Goal: Obtain resource: Download file/media

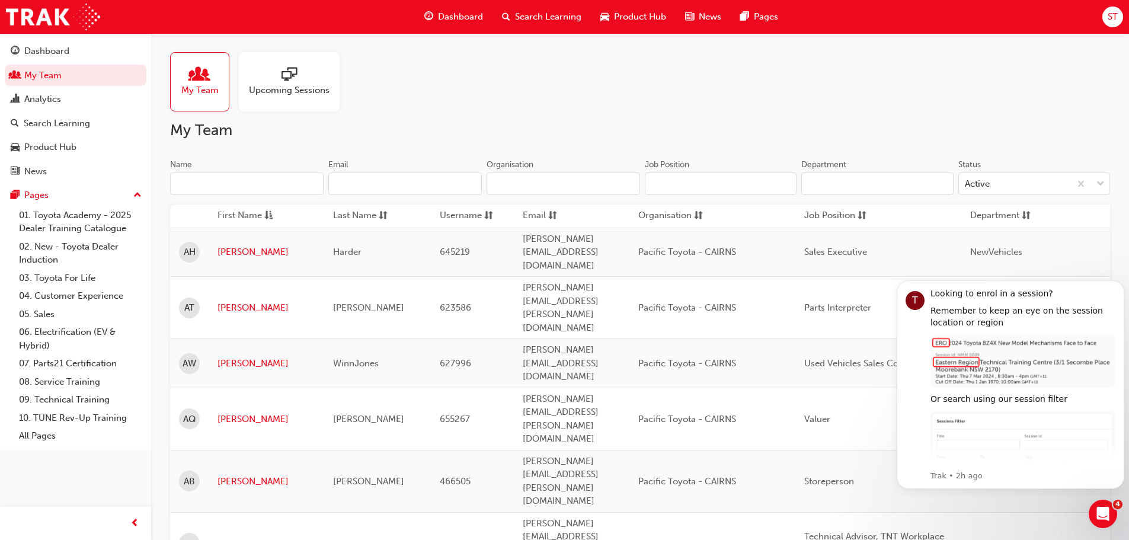
click at [257, 187] on input "Name" at bounding box center [247, 184] width 154 height 23
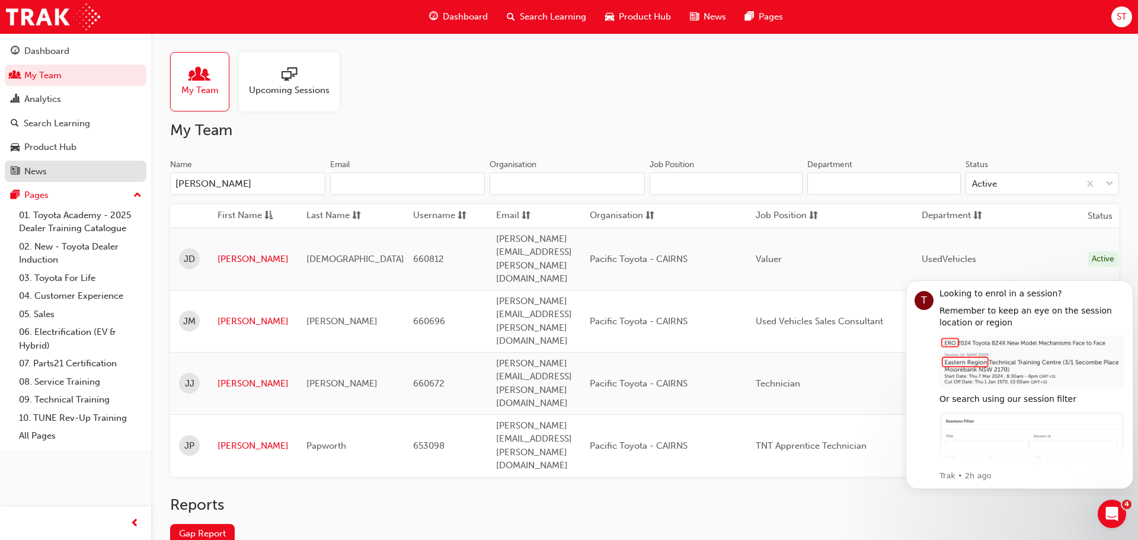
drag, startPoint x: 148, startPoint y: 179, endPoint x: 15, endPoint y: 175, distance: 132.9
click at [15, 175] on div "Dashboard My Team Analytics Search Learning Product Hub News Pages Pages 01. To…" at bounding box center [569, 305] width 1138 height 611
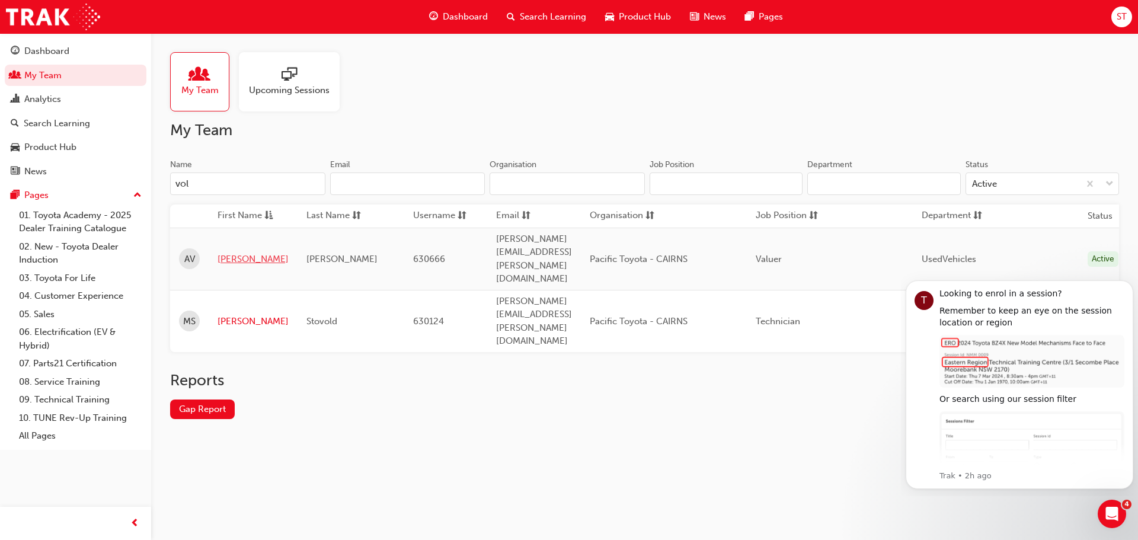
type input "vol"
click at [230, 253] on link "Anthony" at bounding box center [253, 260] width 71 height 14
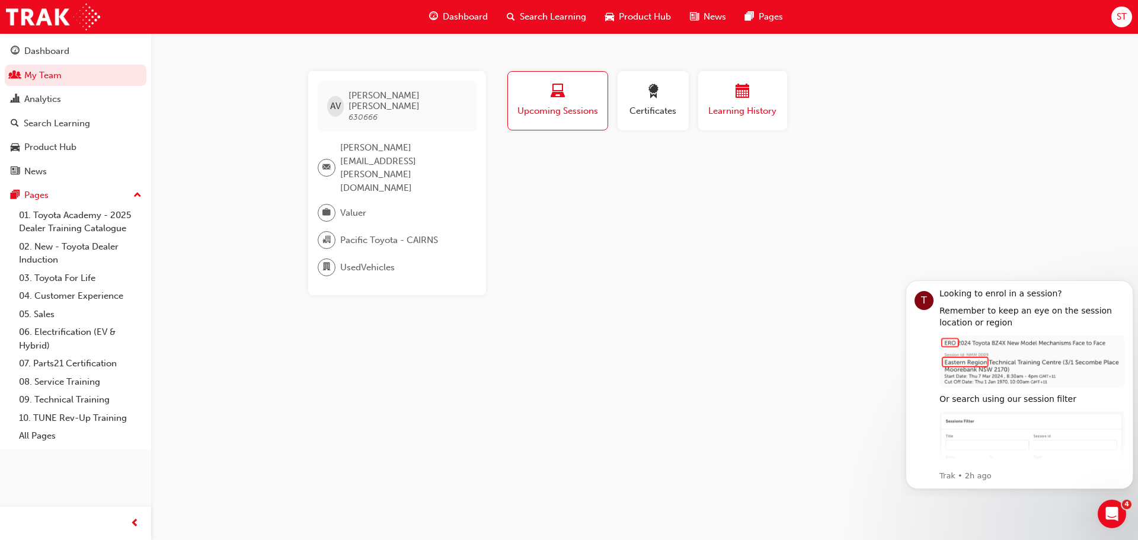
click at [758, 101] on div "button" at bounding box center [742, 93] width 71 height 18
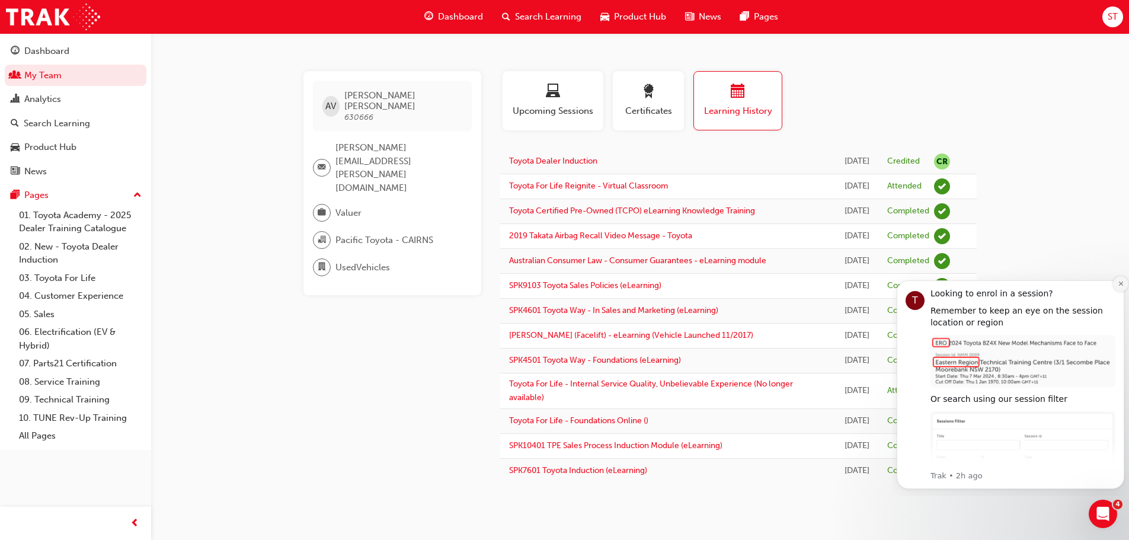
click at [1119, 282] on icon "Dismiss notification" at bounding box center [1121, 284] width 4 height 4
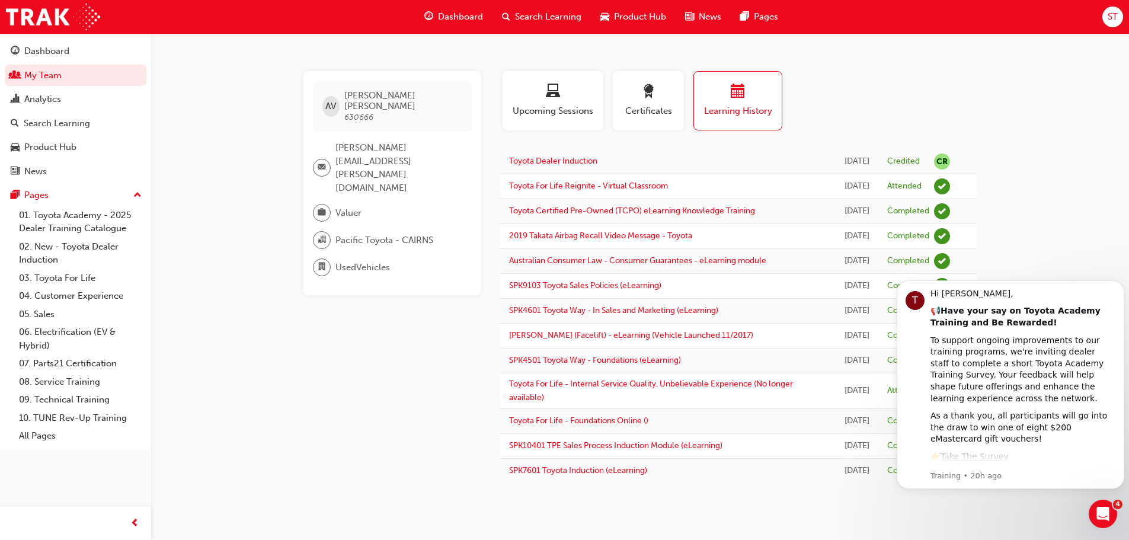
click at [1075, 200] on div "AV Anthony Volpe 630666 anthony.volpe@pacifictoyota.com.au Valuer Pacific Toyot…" at bounding box center [564, 270] width 1129 height 540
click at [1093, 509] on div "Open Intercom Messenger" at bounding box center [1101, 512] width 39 height 39
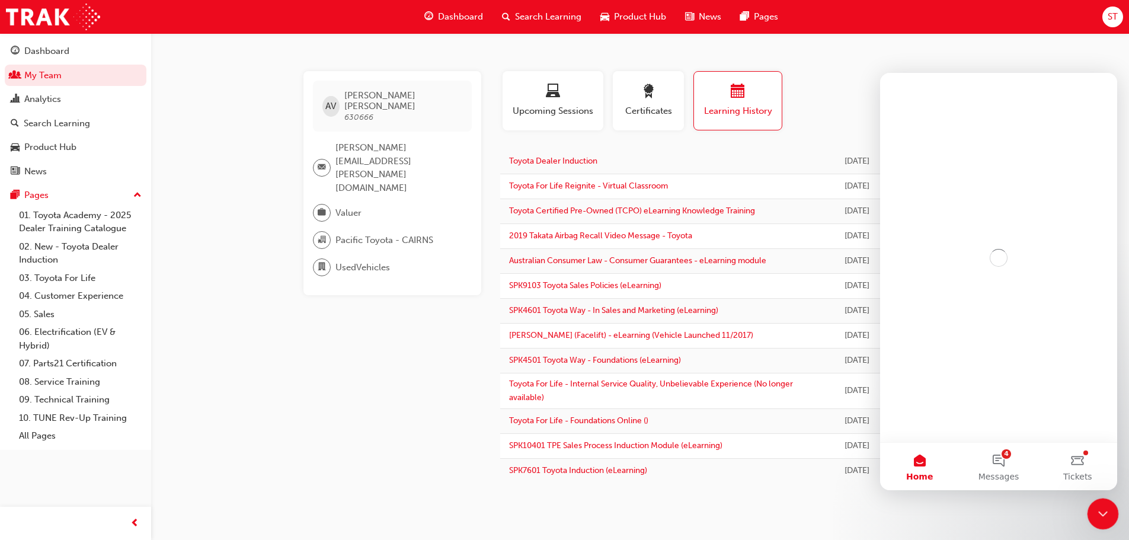
click at [1096, 507] on icon "Close Intercom Messenger" at bounding box center [1101, 512] width 14 height 14
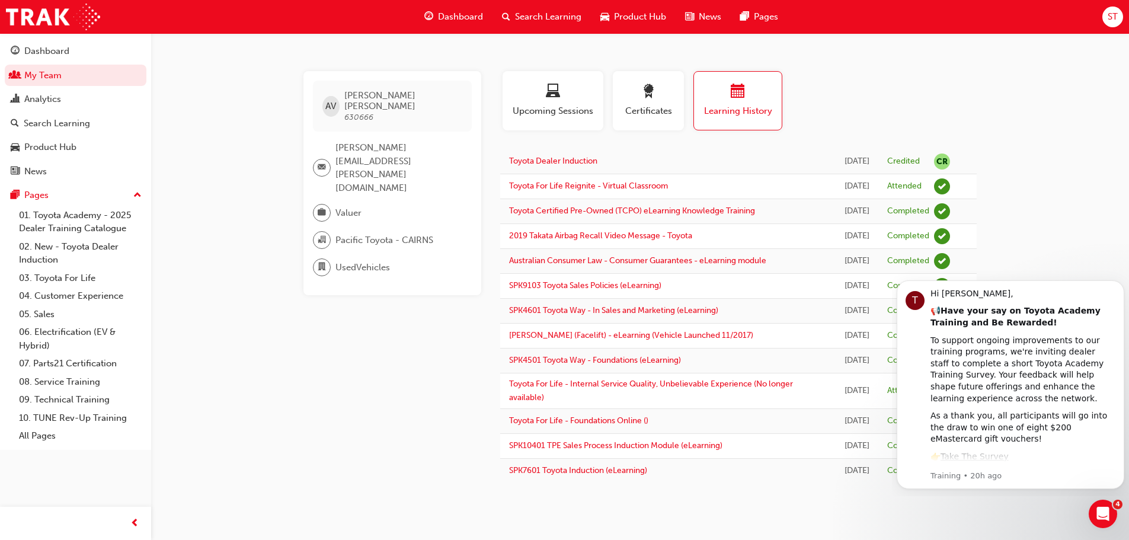
click at [1042, 207] on div "AV Anthony Volpe 630666 anthony.volpe@pacifictoyota.com.au Valuer Pacific Toyot…" at bounding box center [564, 270] width 1129 height 540
click at [1120, 285] on icon "Dismiss notification" at bounding box center [1121, 283] width 7 height 7
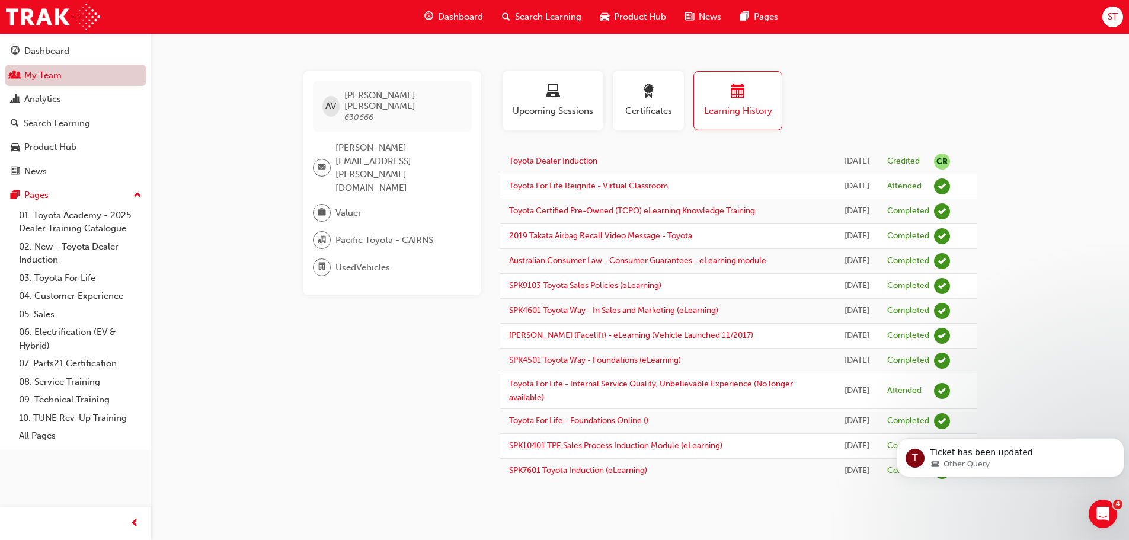
click at [44, 76] on link "My Team" at bounding box center [76, 76] width 142 height 22
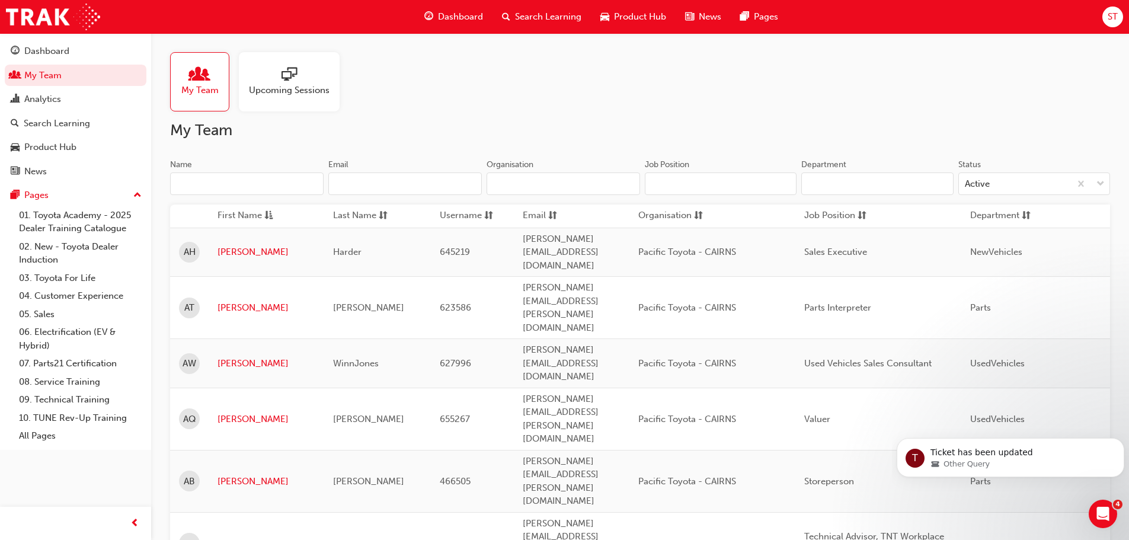
click at [257, 177] on input "Name" at bounding box center [247, 184] width 154 height 23
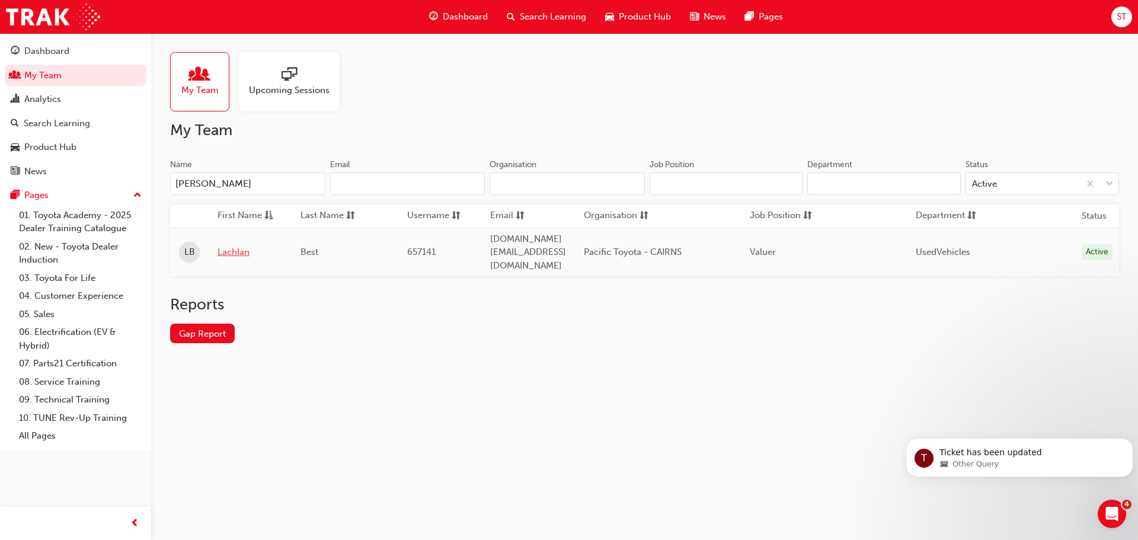
type input "lach"
click at [229, 245] on link "Lachlan" at bounding box center [250, 252] width 65 height 14
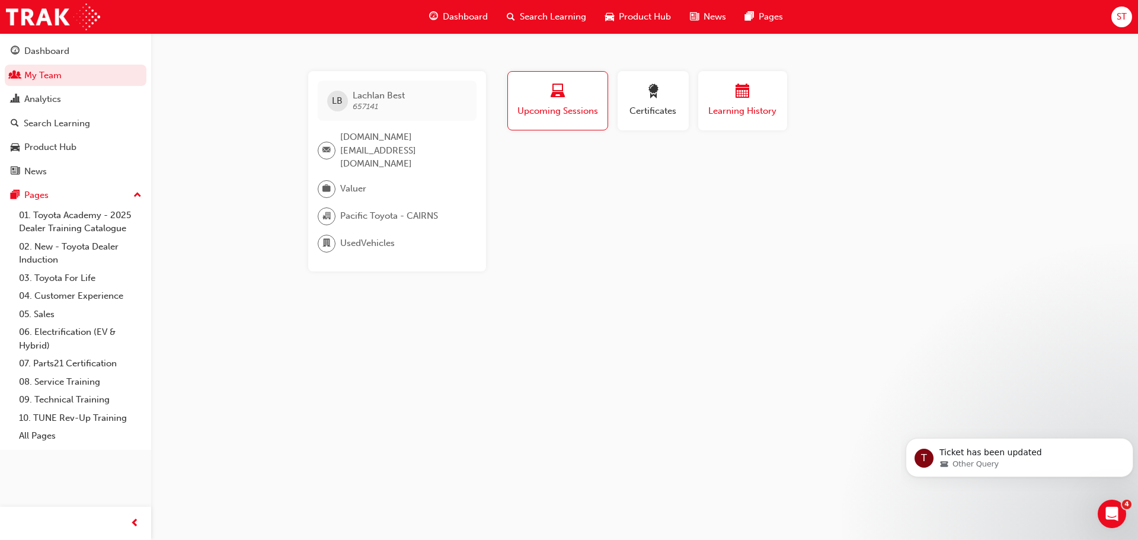
click at [738, 114] on span "Learning History" at bounding box center [742, 111] width 71 height 14
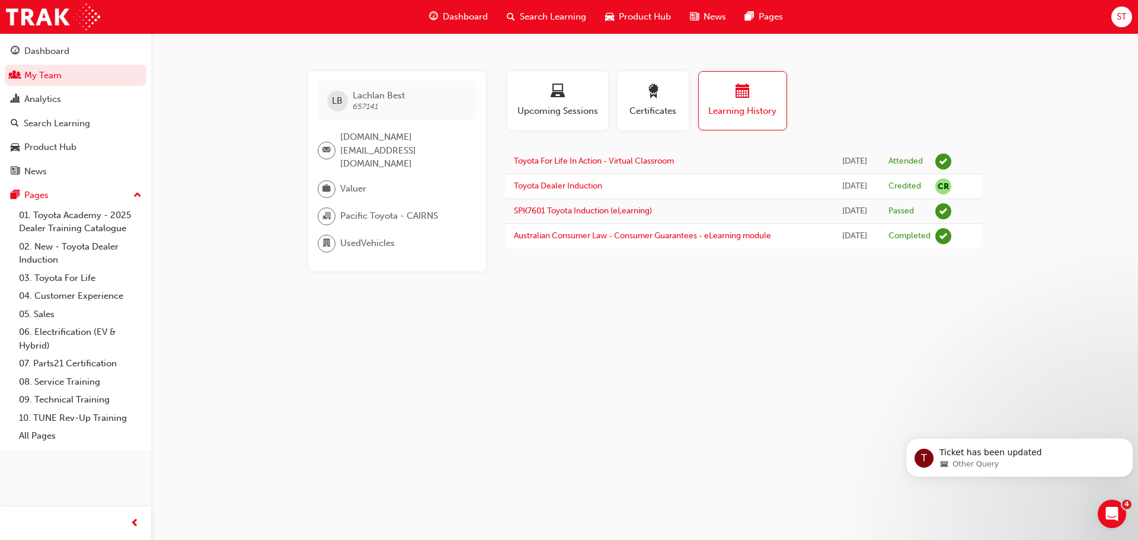
click at [446, 15] on span "Dashboard" at bounding box center [465, 17] width 45 height 14
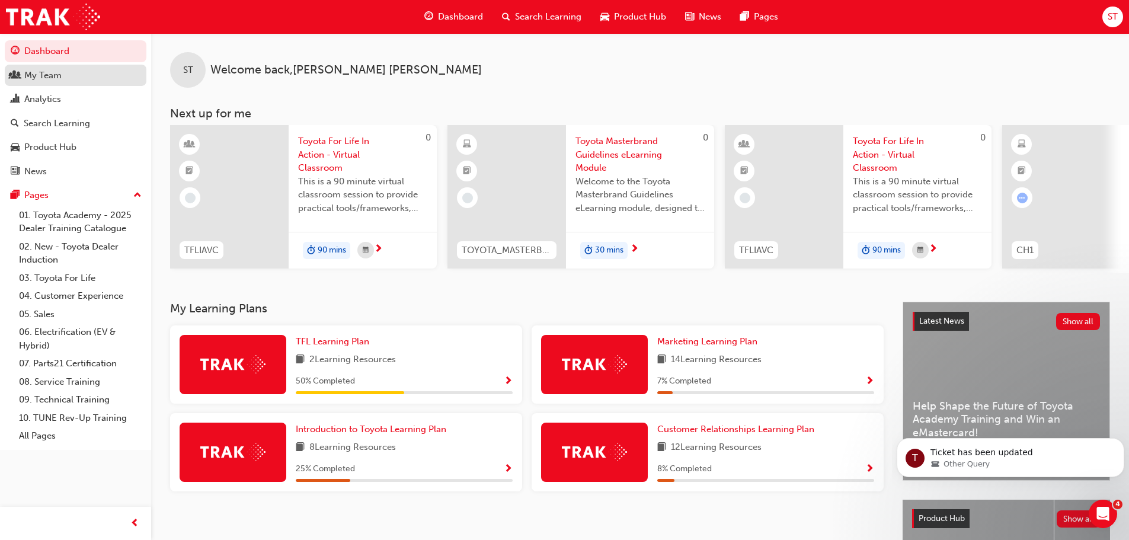
click at [53, 71] on div "My Team" at bounding box center [42, 76] width 37 height 14
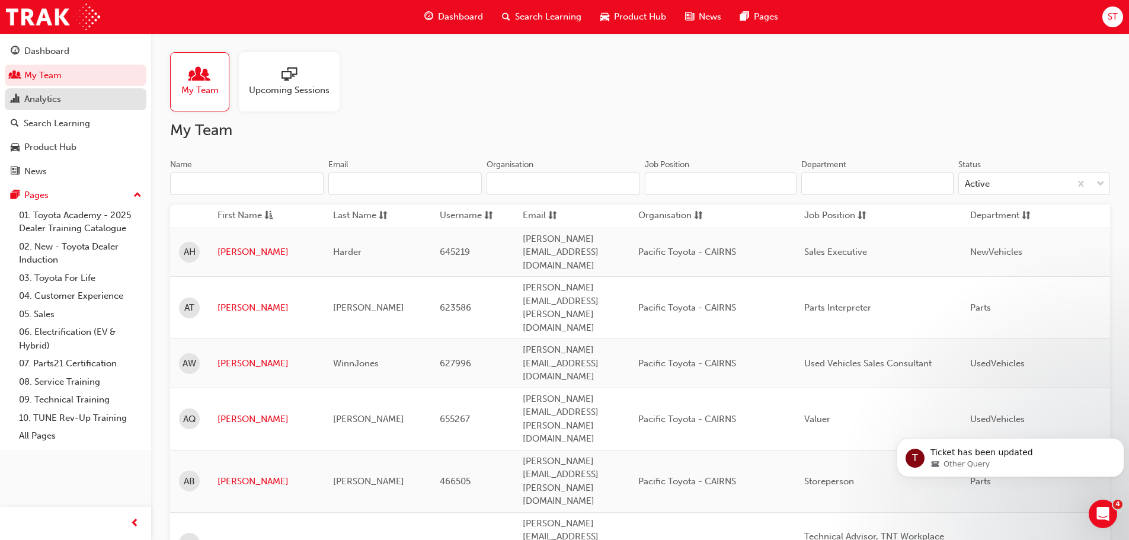
click at [59, 98] on div "Analytics" at bounding box center [42, 99] width 37 height 14
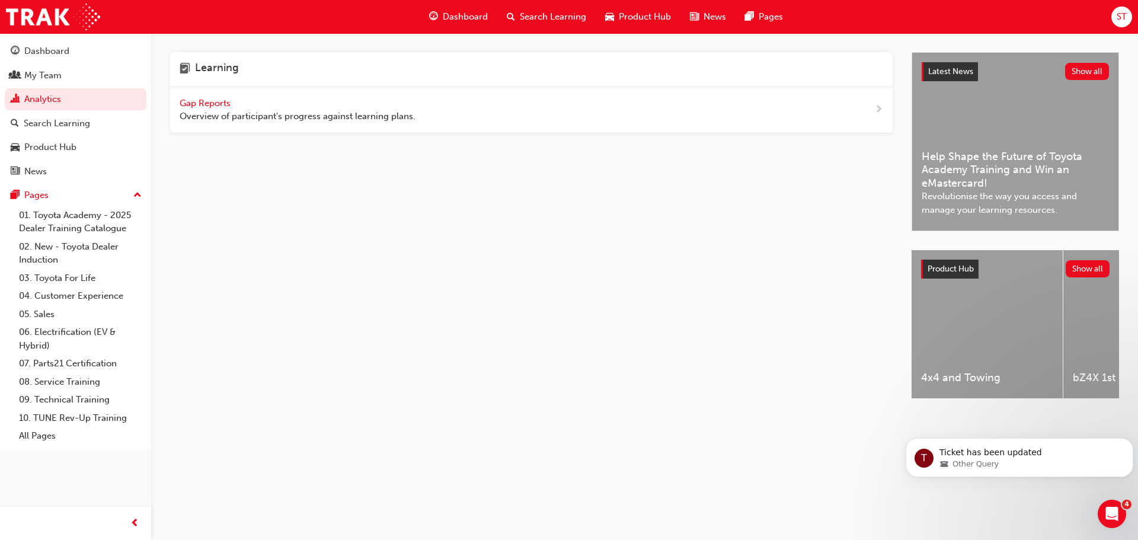
click at [219, 101] on span "Gap Reports" at bounding box center [206, 103] width 53 height 11
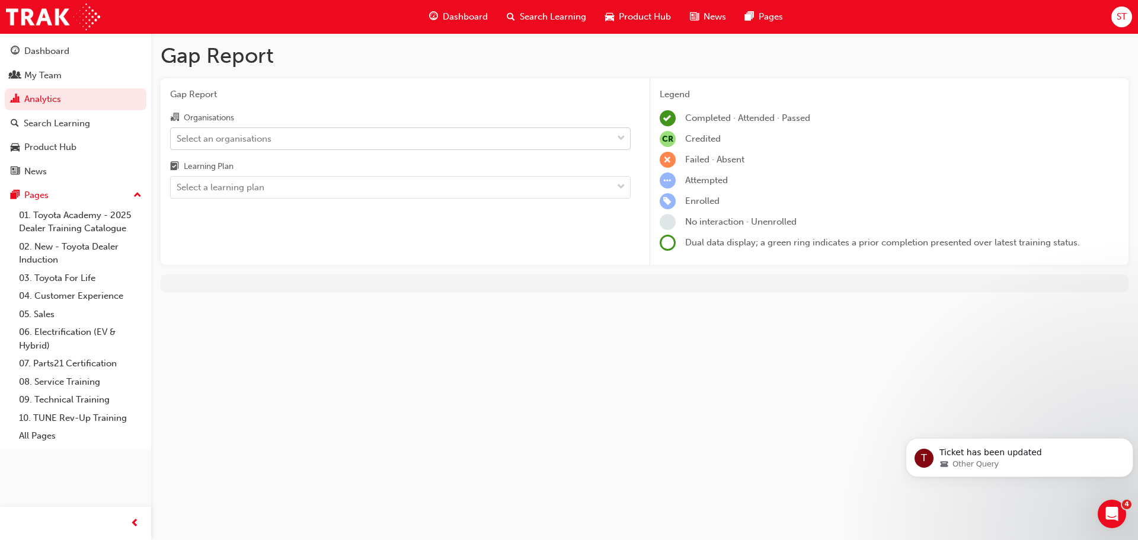
click at [223, 144] on div "Select an organisations" at bounding box center [224, 139] width 95 height 14
click at [178, 143] on input "Organisations Select an organisations" at bounding box center [177, 138] width 1 height 10
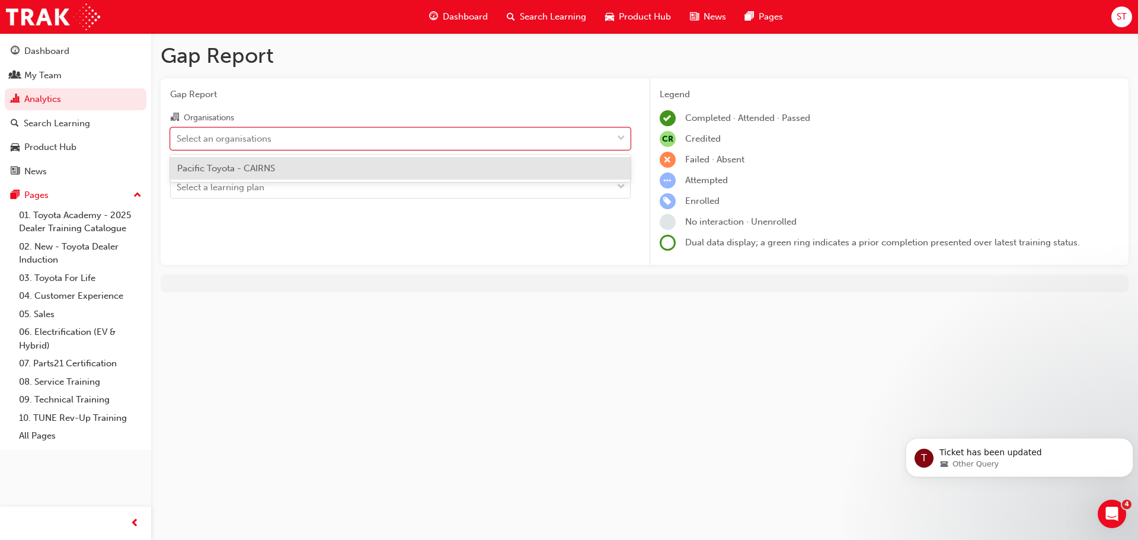
click at [221, 159] on div "Pacific Toyota - CAIRNS" at bounding box center [400, 168] width 461 height 23
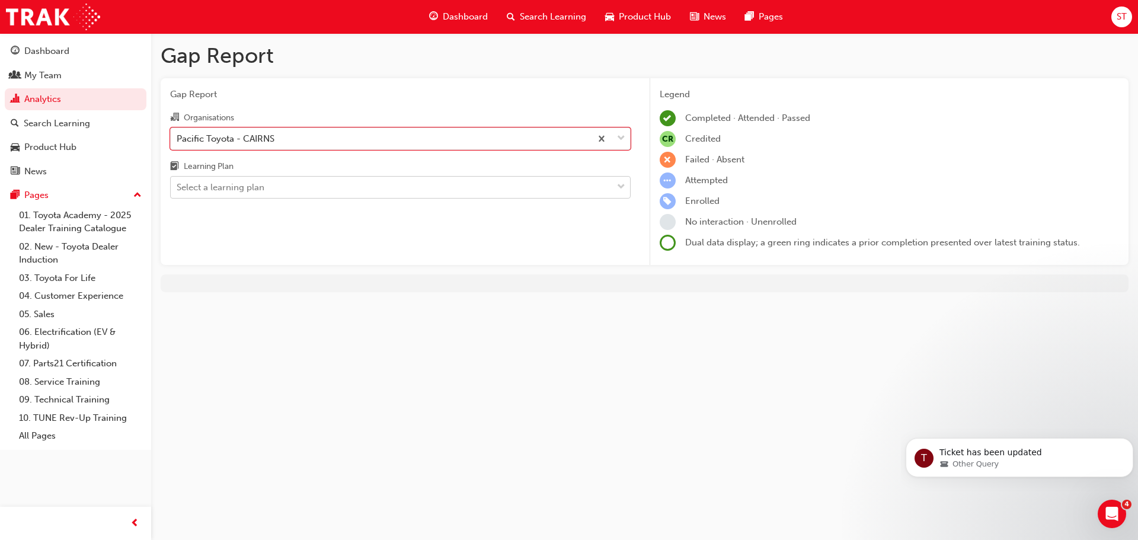
click at [219, 177] on div "Select a learning plan" at bounding box center [400, 187] width 461 height 23
click at [178, 182] on input "Learning Plan Select a learning plan" at bounding box center [177, 187] width 1 height 10
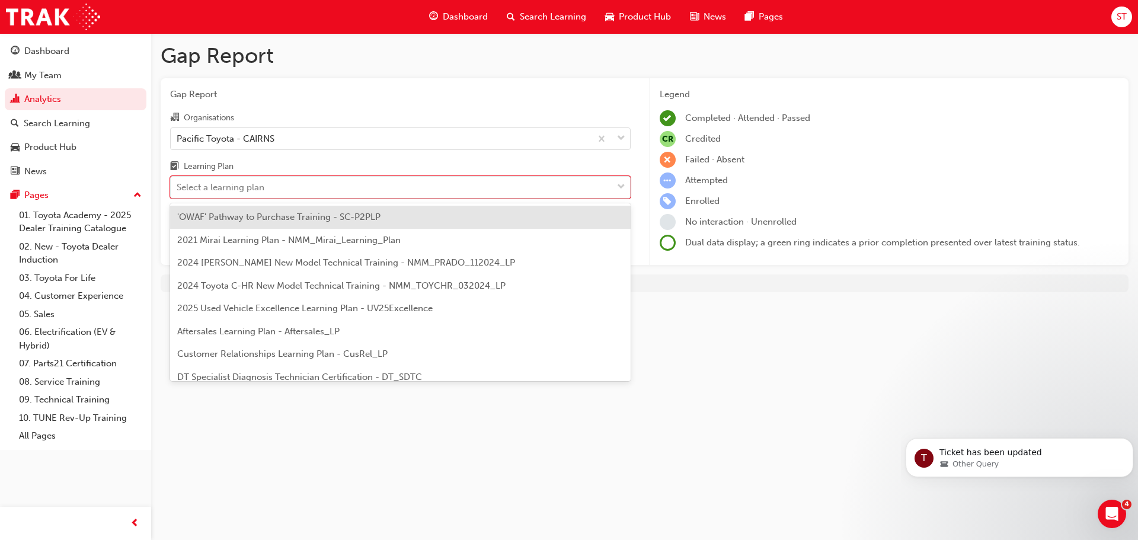
click at [260, 310] on span "2025 Used Vehicle Excellence Learning Plan - UV25Excellence" at bounding box center [305, 308] width 256 height 11
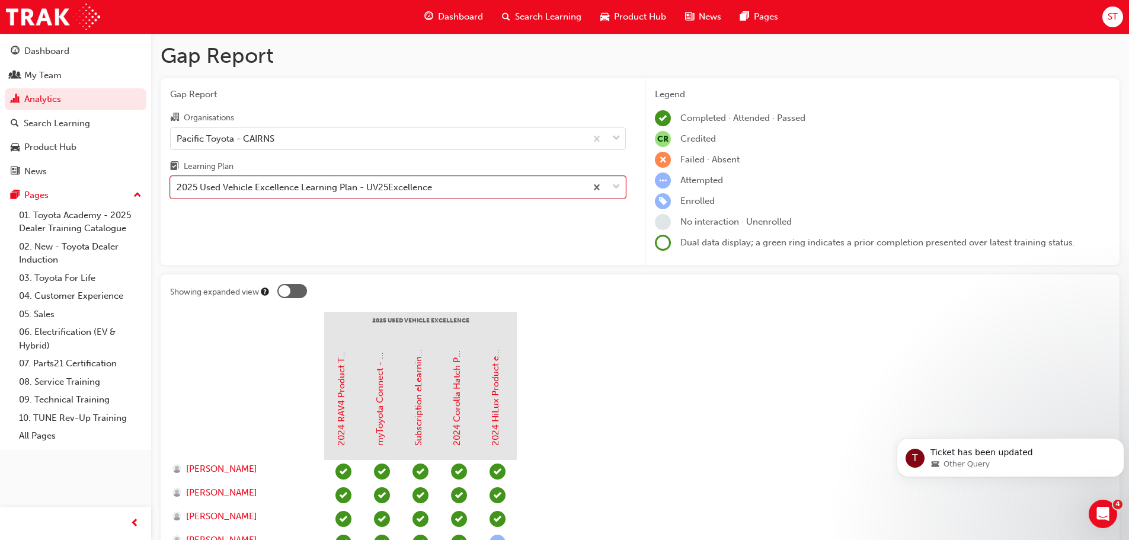
scroll to position [356, 0]
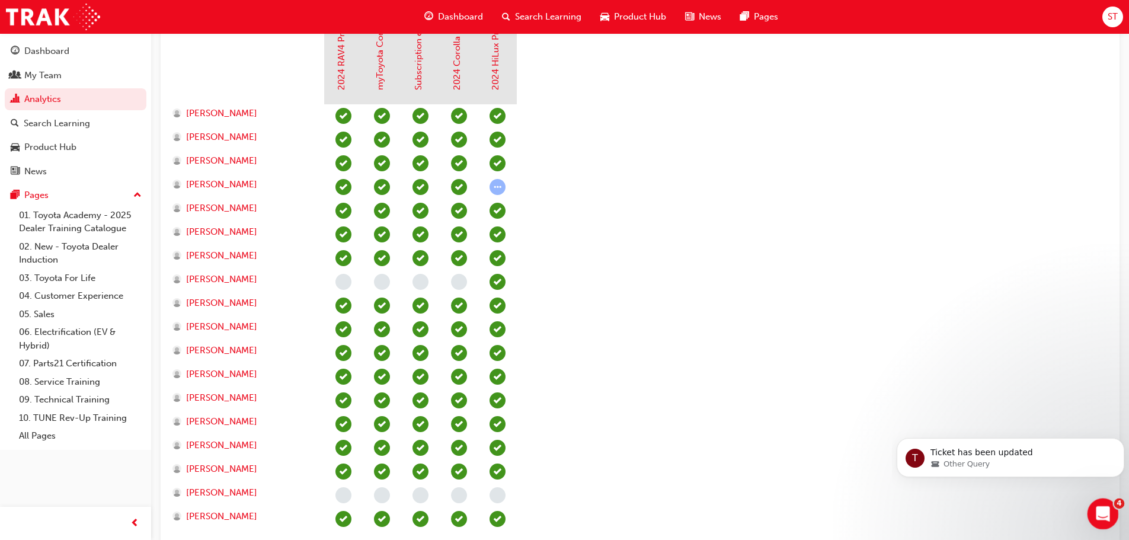
drag, startPoint x: 1101, startPoint y: 515, endPoint x: 1100, endPoint y: 507, distance: 7.9
click at [1102, 511] on icon "Open Intercom Messenger" at bounding box center [1102, 513] width 20 height 20
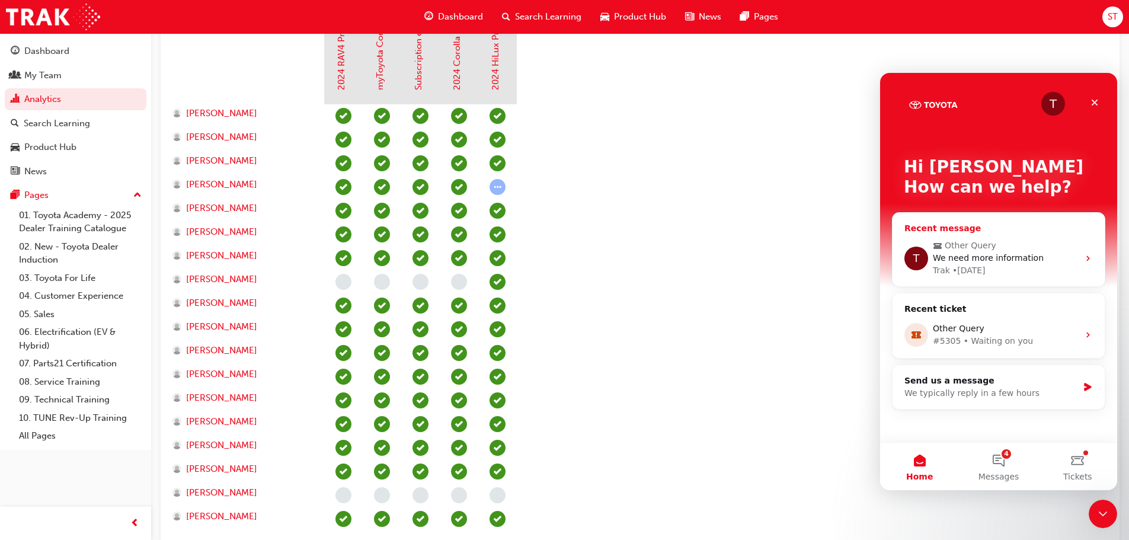
click at [1021, 235] on div "T Other Query We need more information Trak • [DATE]" at bounding box center [999, 258] width 212 height 56
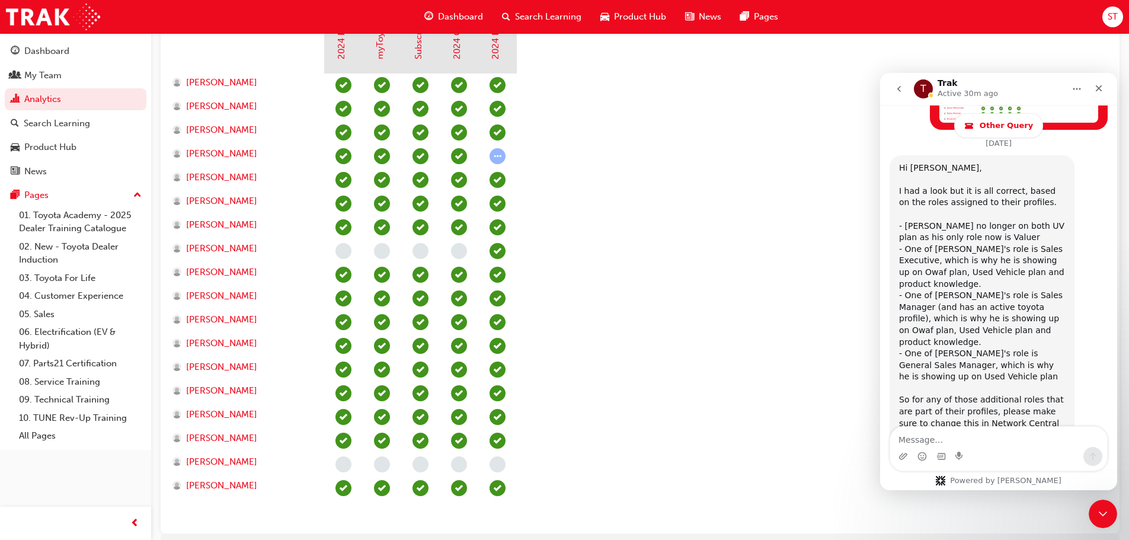
scroll to position [387, 0]
click at [563, 339] on section "2025 Used Vehicle Excellence 2024 RAV4 Product Training myToyota Connect - eLea…" at bounding box center [640, 224] width 940 height 599
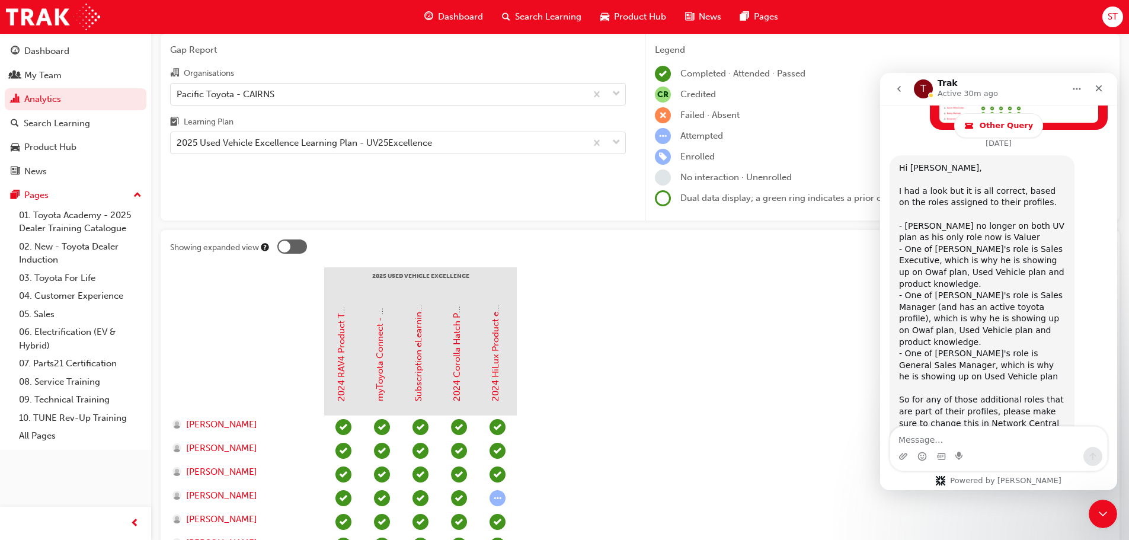
scroll to position [0, 0]
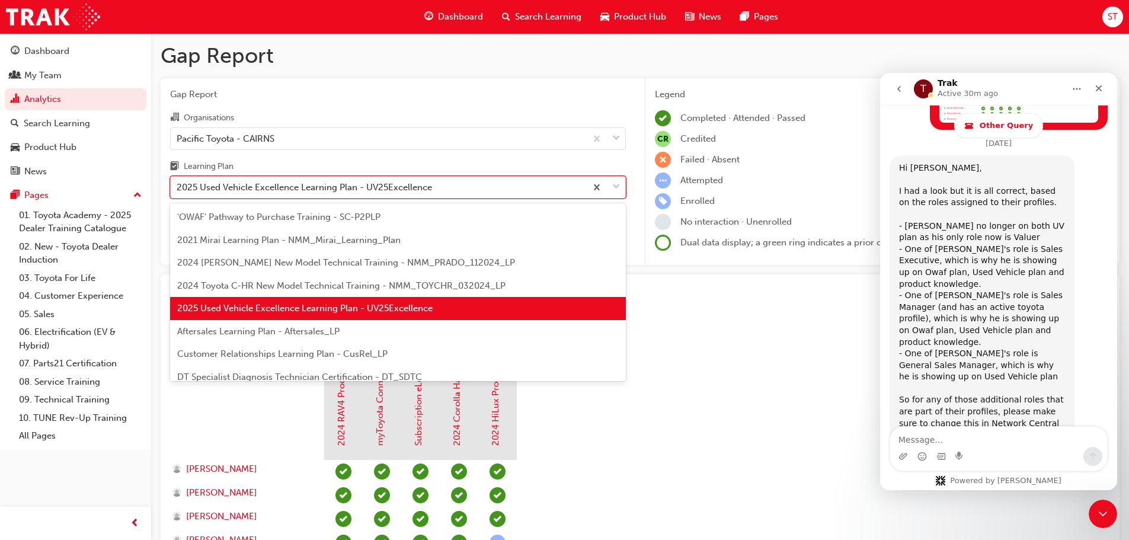
click at [302, 187] on div "2025 Used Vehicle Excellence Learning Plan - UV25Excellence" at bounding box center [305, 188] width 256 height 14
click at [178, 187] on input "Learning Plan option 2025 Used Vehicle Excellence Learning Plan - UV25Excellenc…" at bounding box center [177, 187] width 1 height 10
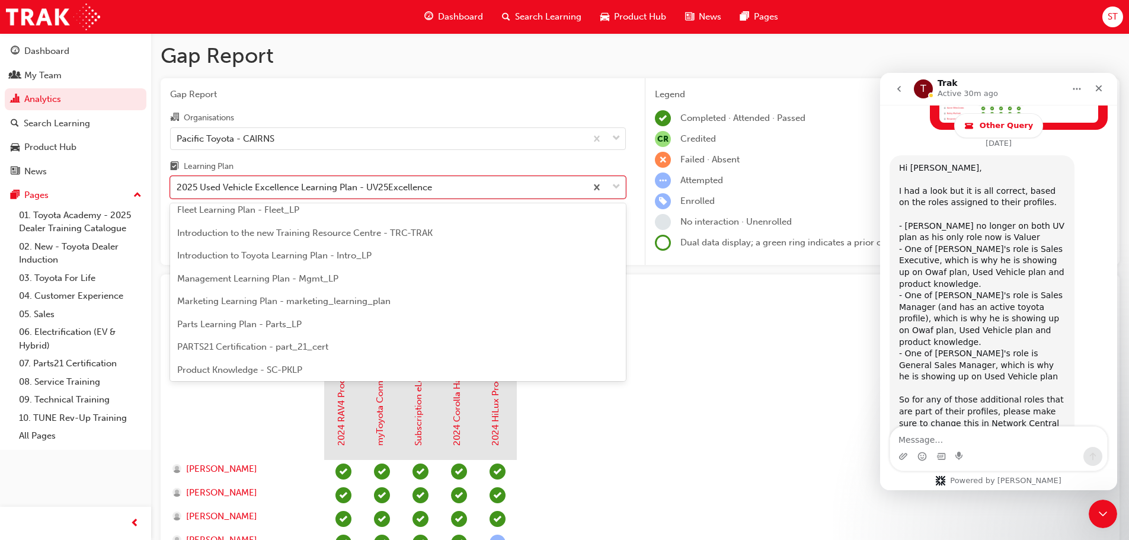
scroll to position [296, 0]
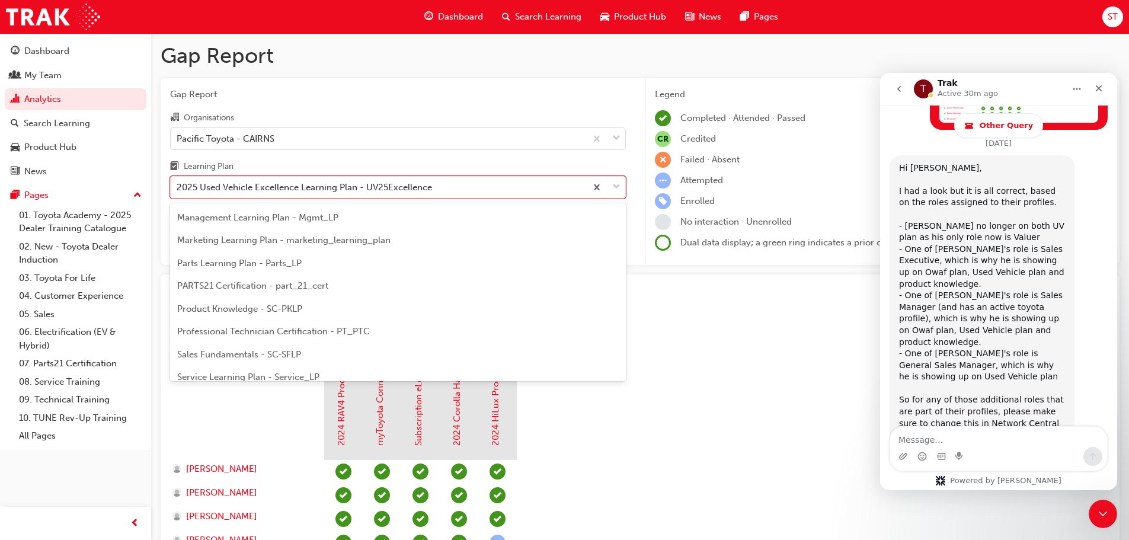
click at [279, 220] on span "Management Learning Plan - Mgmt_LP" at bounding box center [257, 217] width 161 height 11
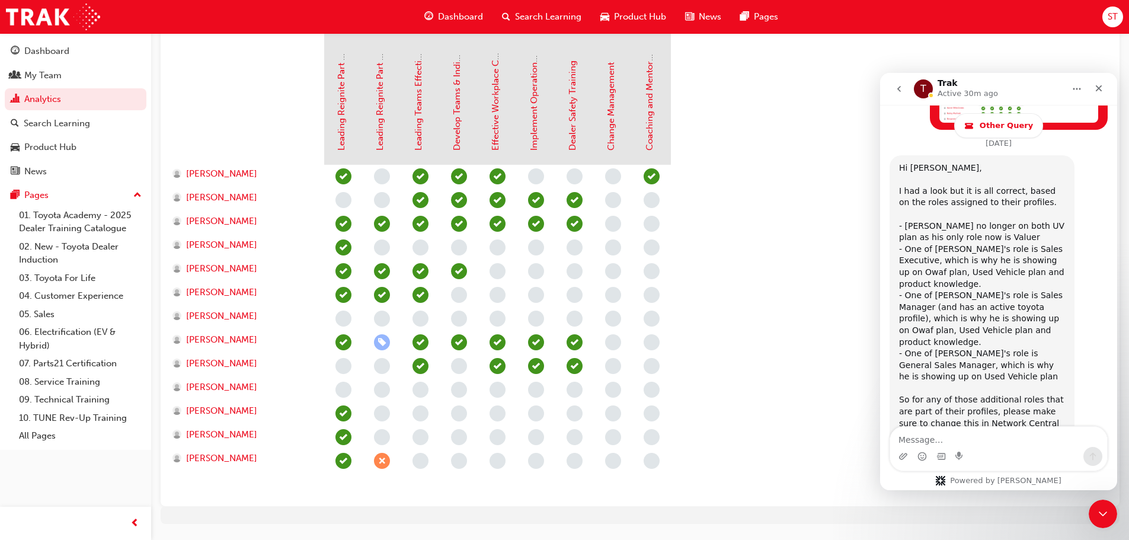
scroll to position [269, 0]
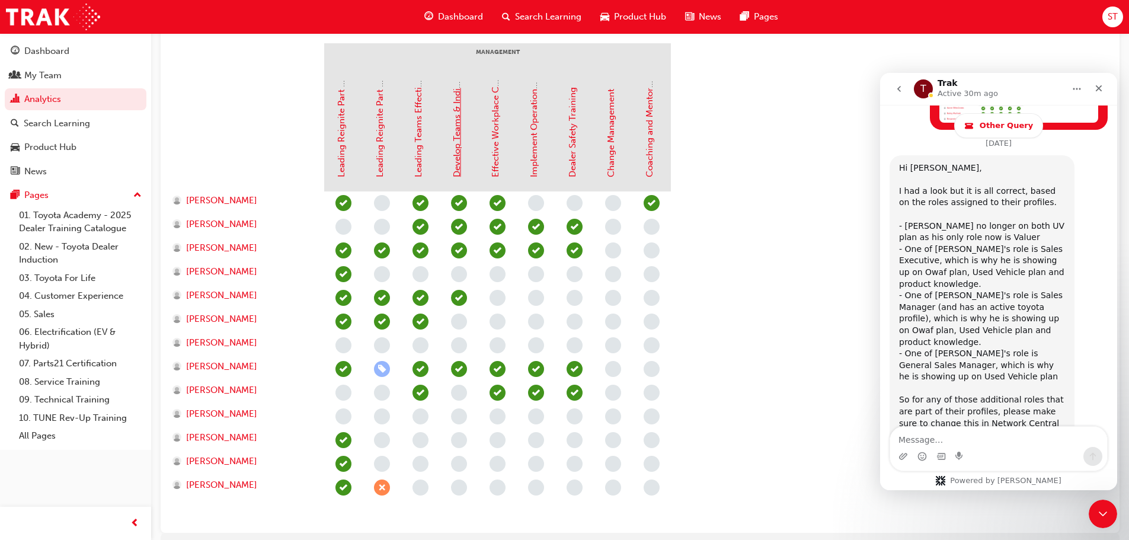
click at [459, 162] on link "Develop Teams & Individuals" at bounding box center [457, 118] width 11 height 118
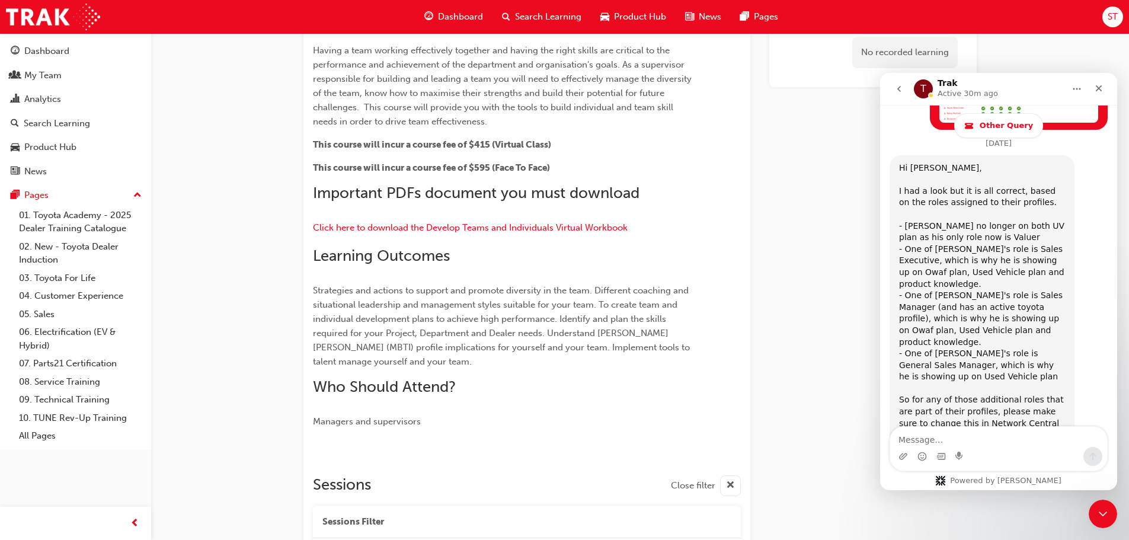
scroll to position [237, 0]
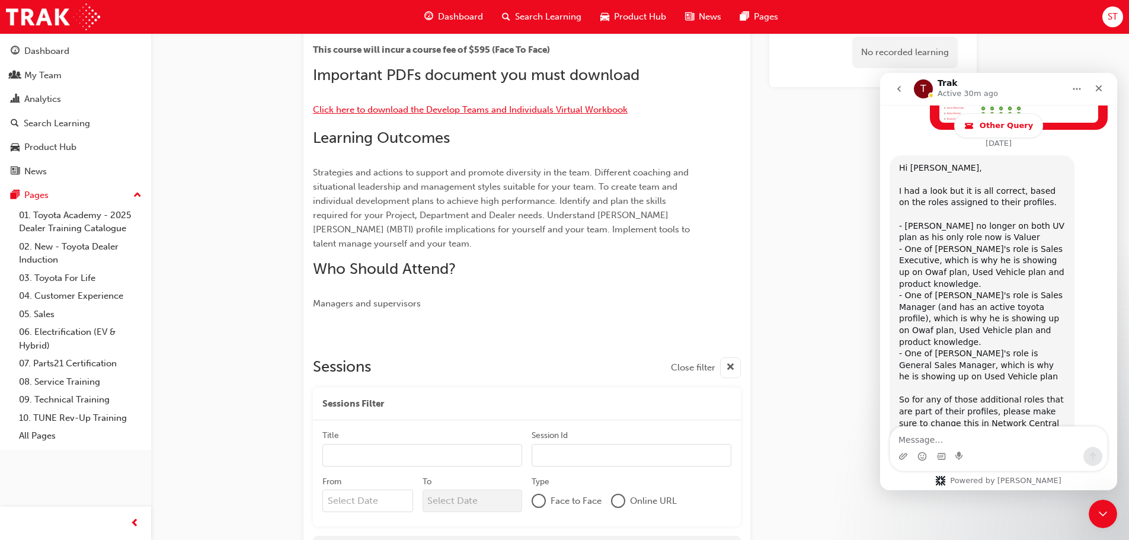
click at [390, 113] on span "Click here to download the Develop Teams and Individuals Virtual Workbook" at bounding box center [470, 109] width 315 height 11
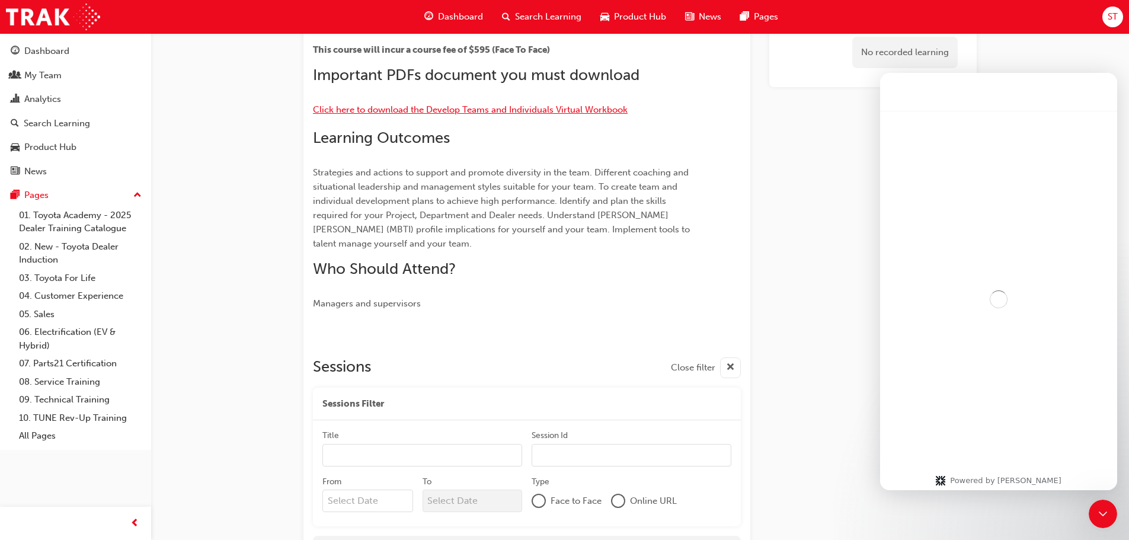
scroll to position [0, 0]
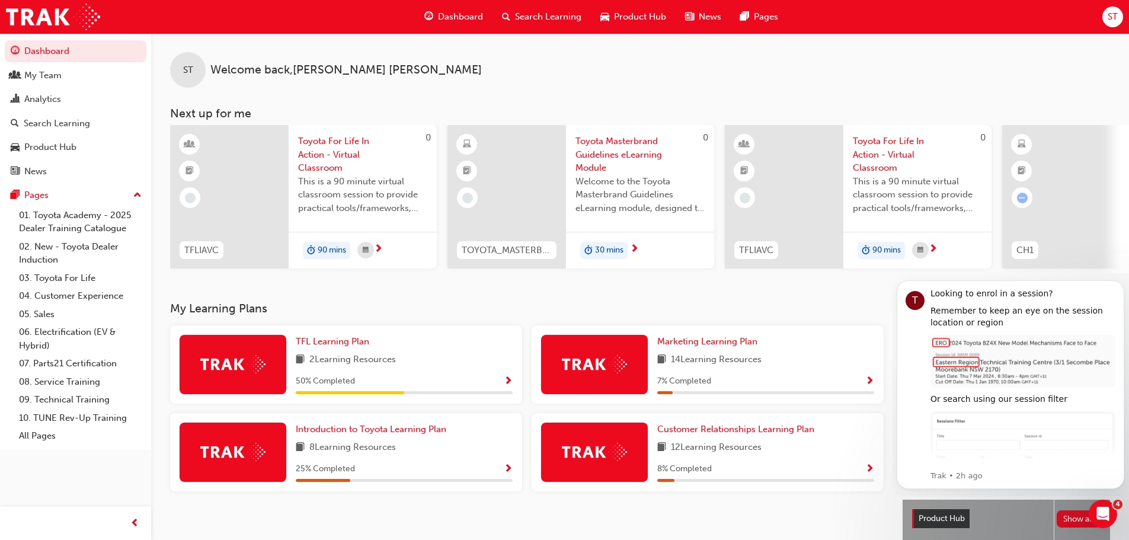
click at [1115, 22] on span "ST" at bounding box center [1113, 17] width 10 height 14
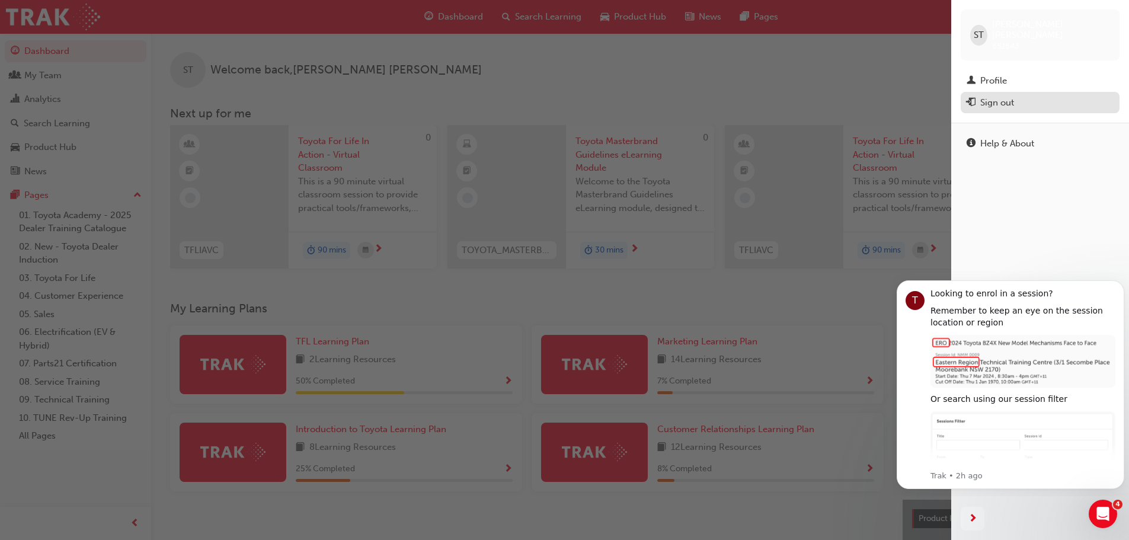
click at [1018, 95] on div "Sign out" at bounding box center [1040, 102] width 147 height 15
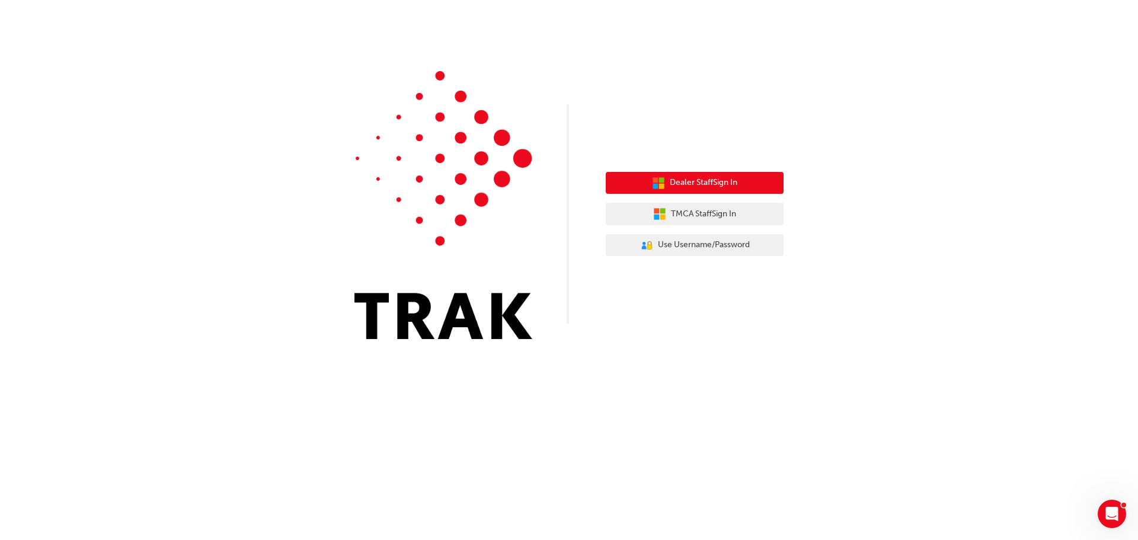
click at [688, 182] on span "Dealer Staff Sign In" at bounding box center [704, 183] width 68 height 14
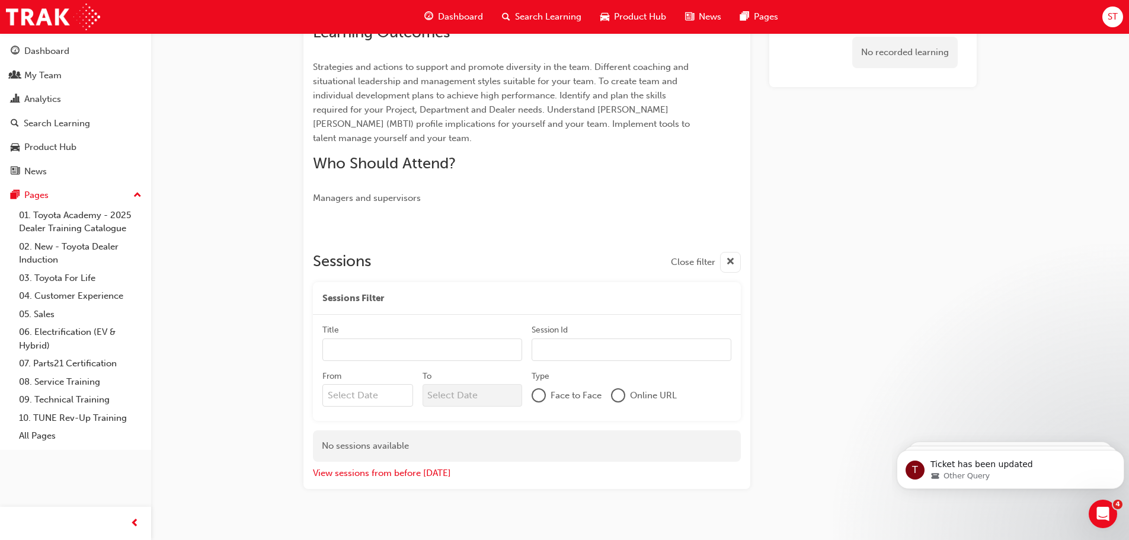
scroll to position [359, 0]
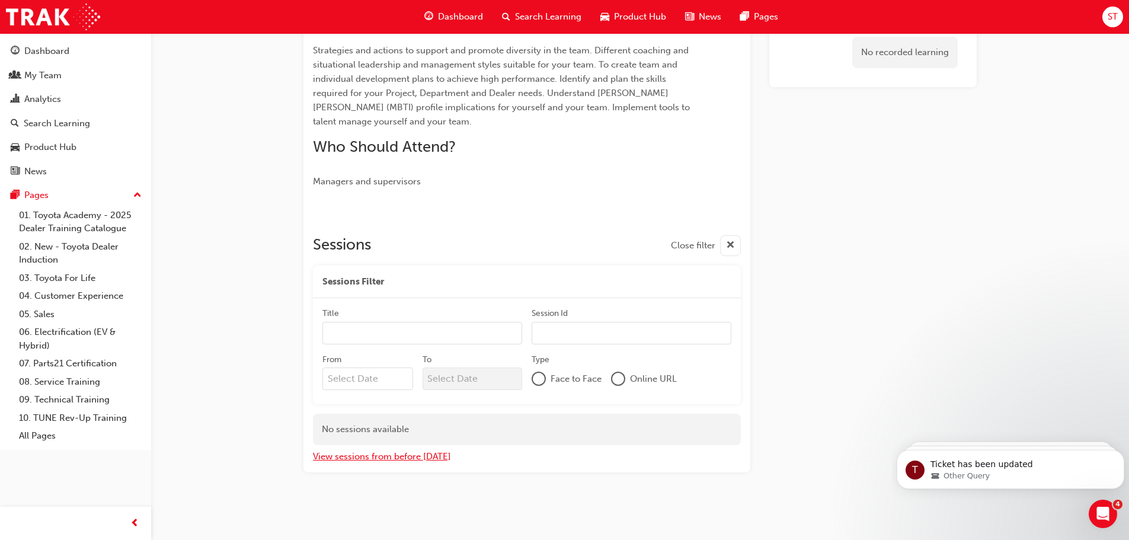
click at [400, 454] on button "View sessions from before [DATE]" at bounding box center [382, 457] width 138 height 14
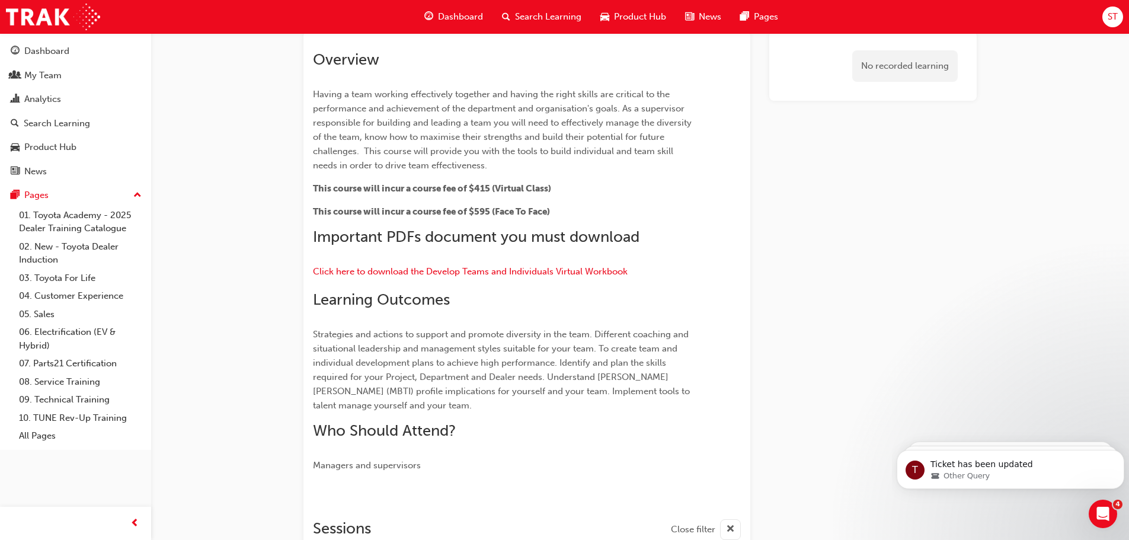
scroll to position [356, 0]
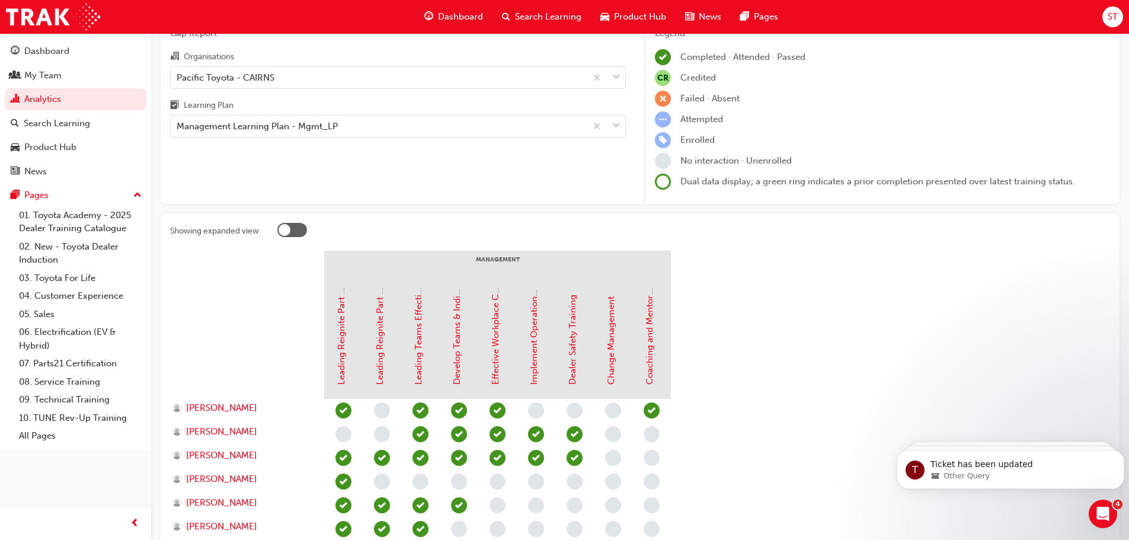
scroll to position [119, 0]
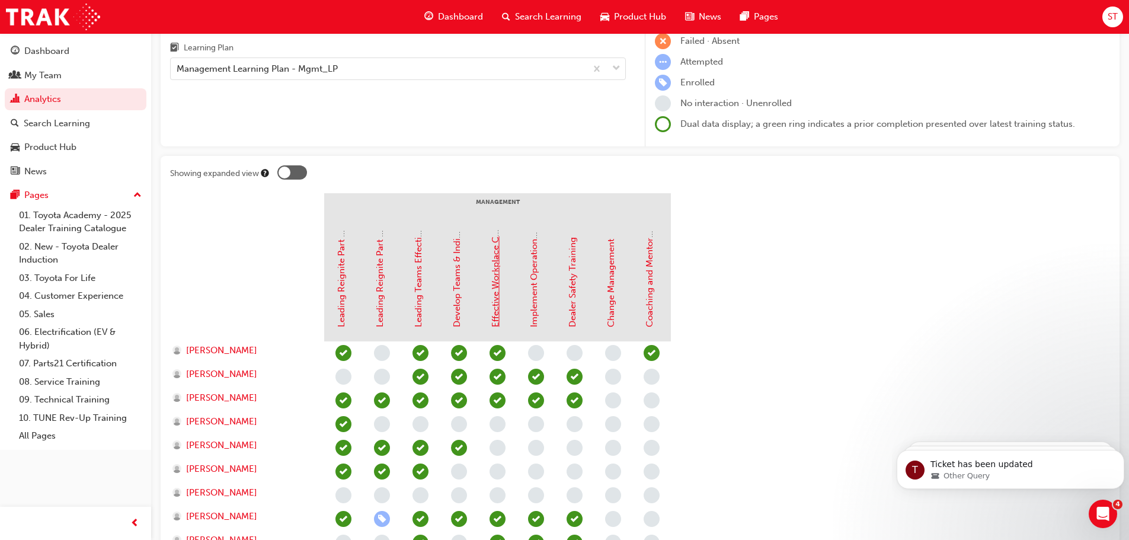
click at [495, 320] on link "Effective Workplace Communication" at bounding box center [495, 251] width 11 height 151
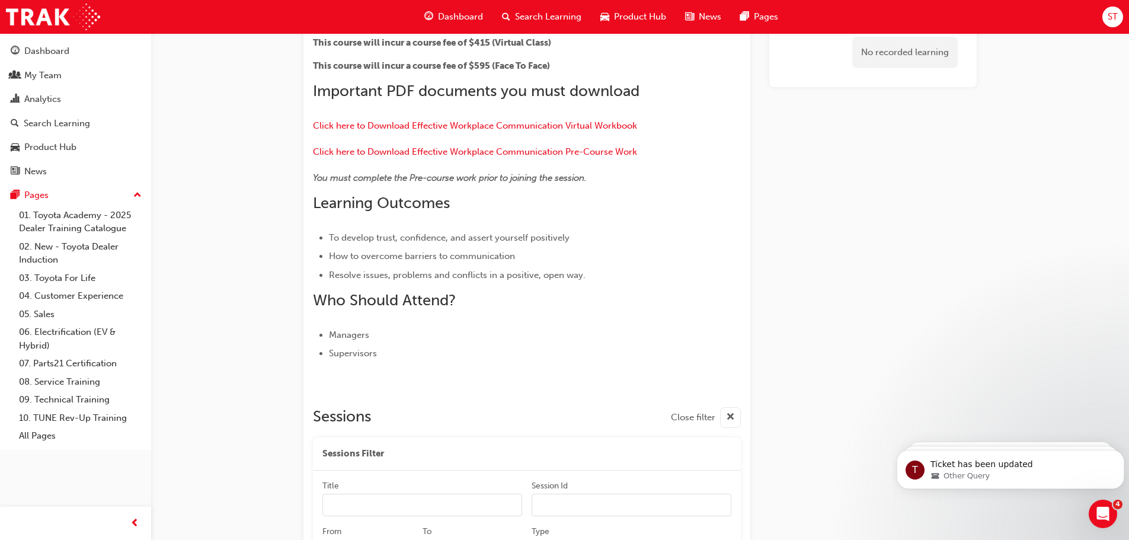
scroll to position [127, 0]
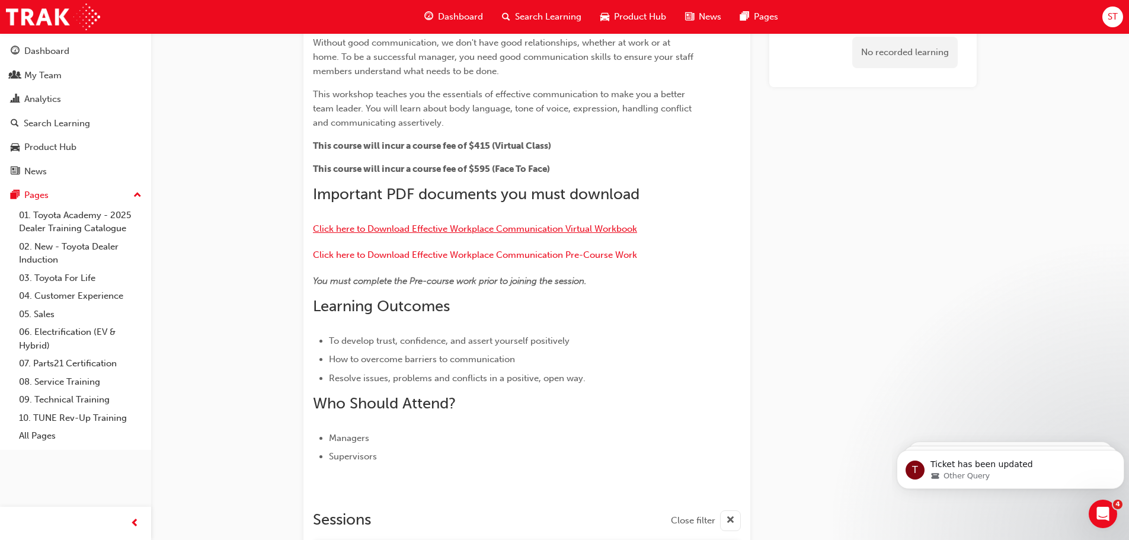
click at [452, 229] on span "Click here to Download Effective Workplace Communication Virtual Workbook" at bounding box center [475, 228] width 324 height 11
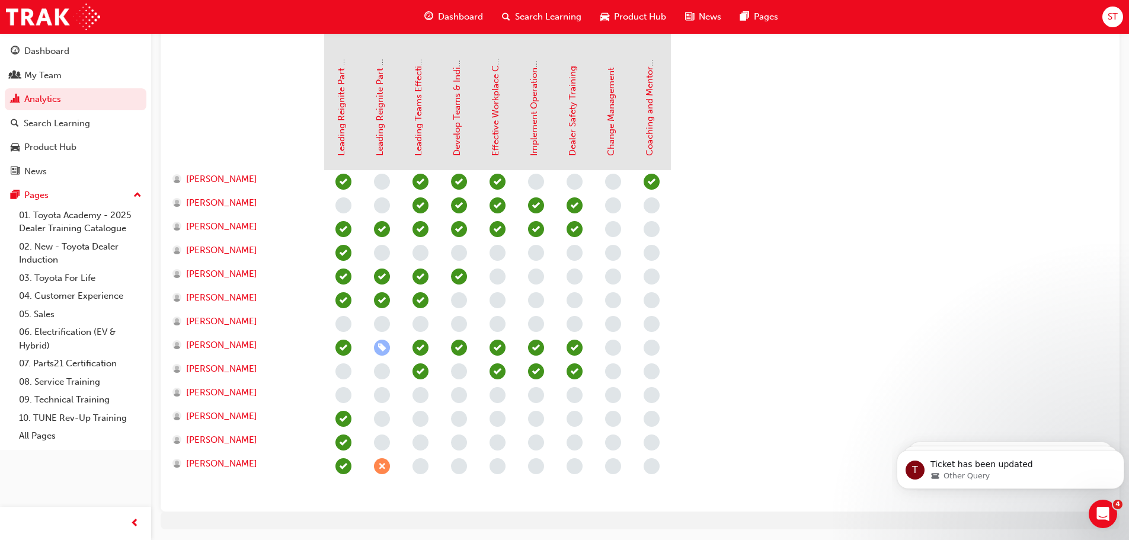
scroll to position [269, 0]
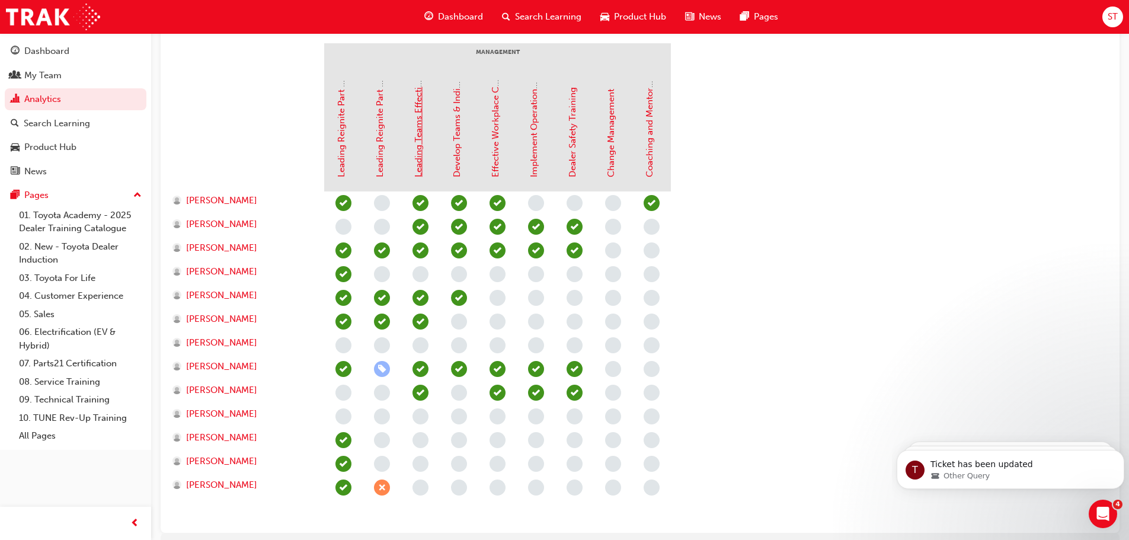
click at [419, 168] on link "Leading Teams Effectively" at bounding box center [418, 124] width 11 height 107
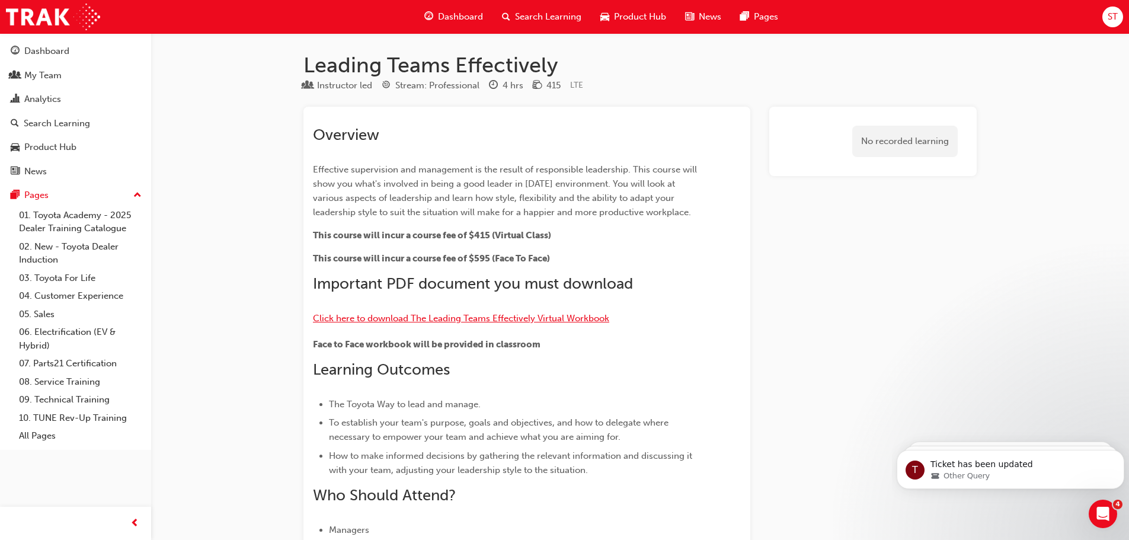
click at [484, 315] on span "Click here to download The Leading Teams Effectively Virtual Workbook" at bounding box center [461, 318] width 296 height 11
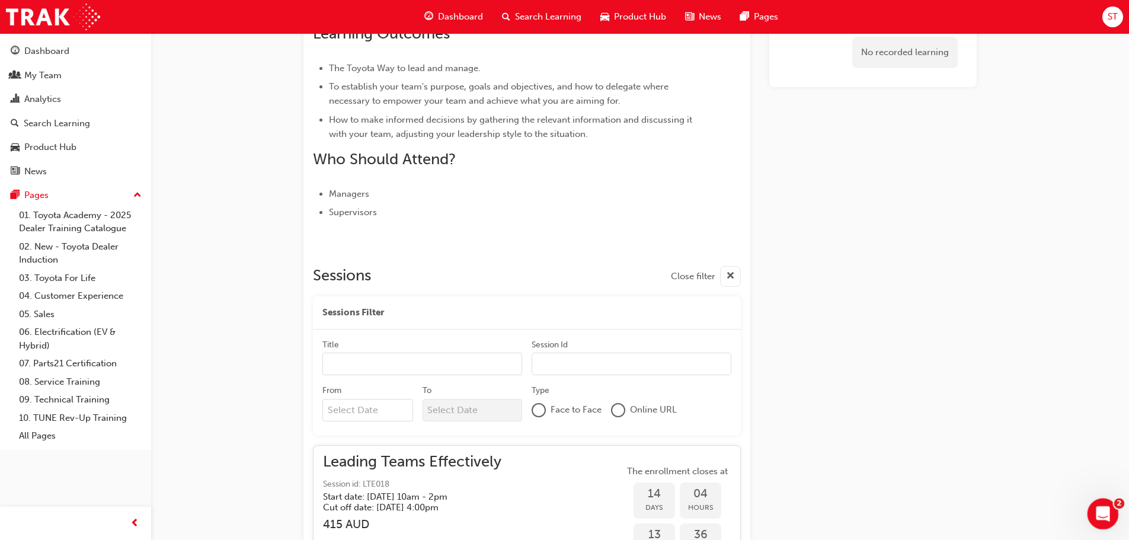
scroll to position [309, 0]
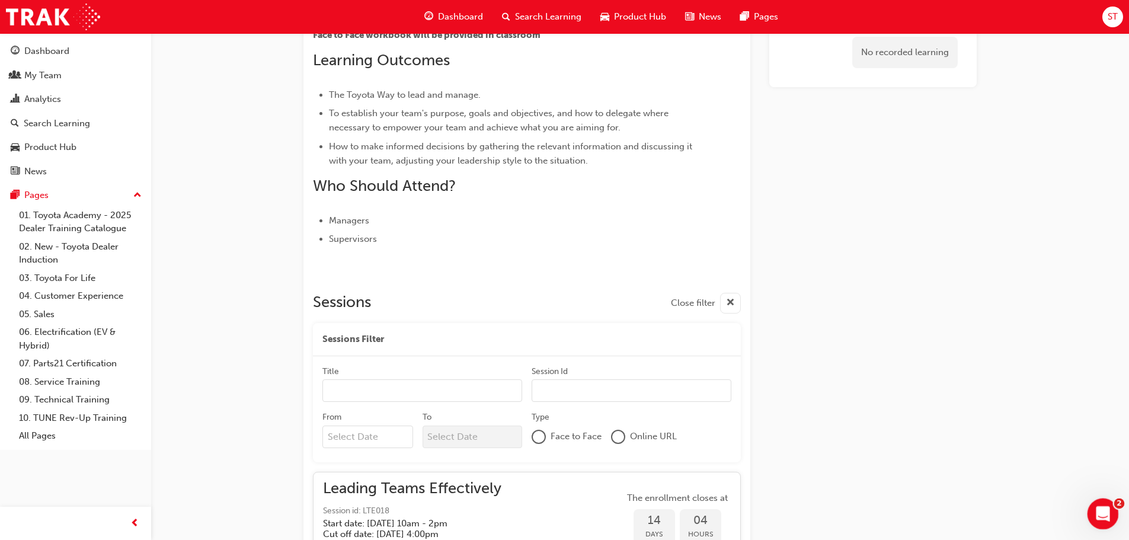
click at [1094, 506] on div "Open Intercom Messenger" at bounding box center [1101, 512] width 39 height 39
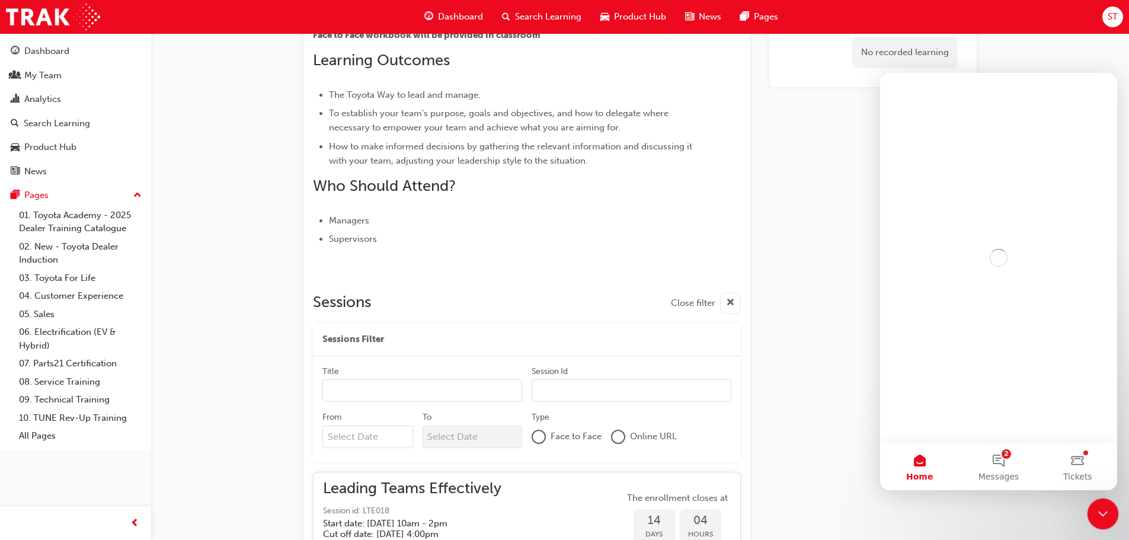
scroll to position [0, 0]
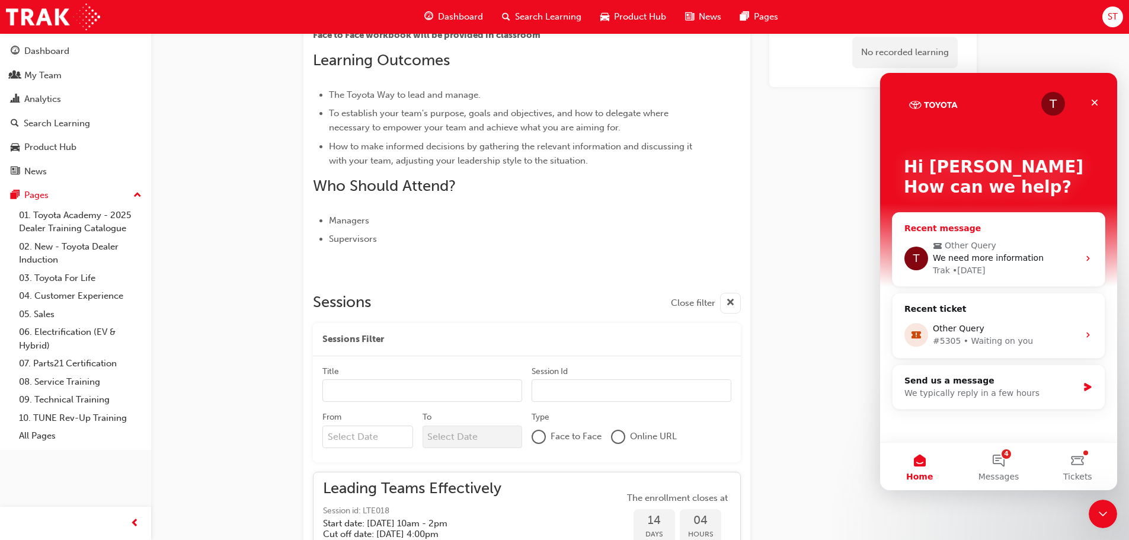
click at [1011, 242] on span "Other Query" at bounding box center [1000, 246] width 134 height 12
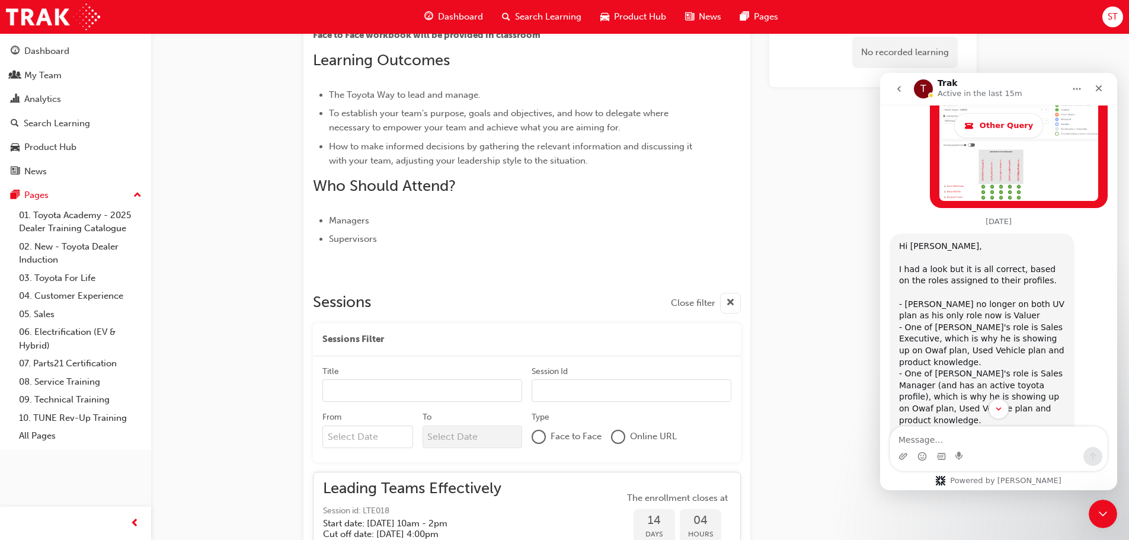
scroll to position [2183, 0]
